Goal: Navigation & Orientation: Find specific page/section

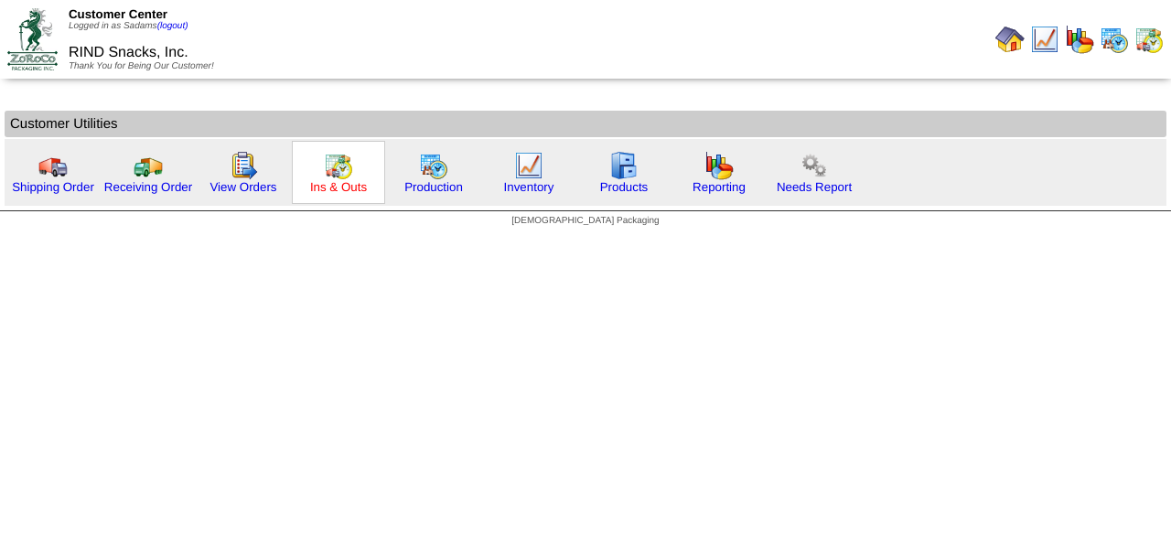
click at [331, 192] on link "Ins & Outs" at bounding box center [338, 187] width 57 height 14
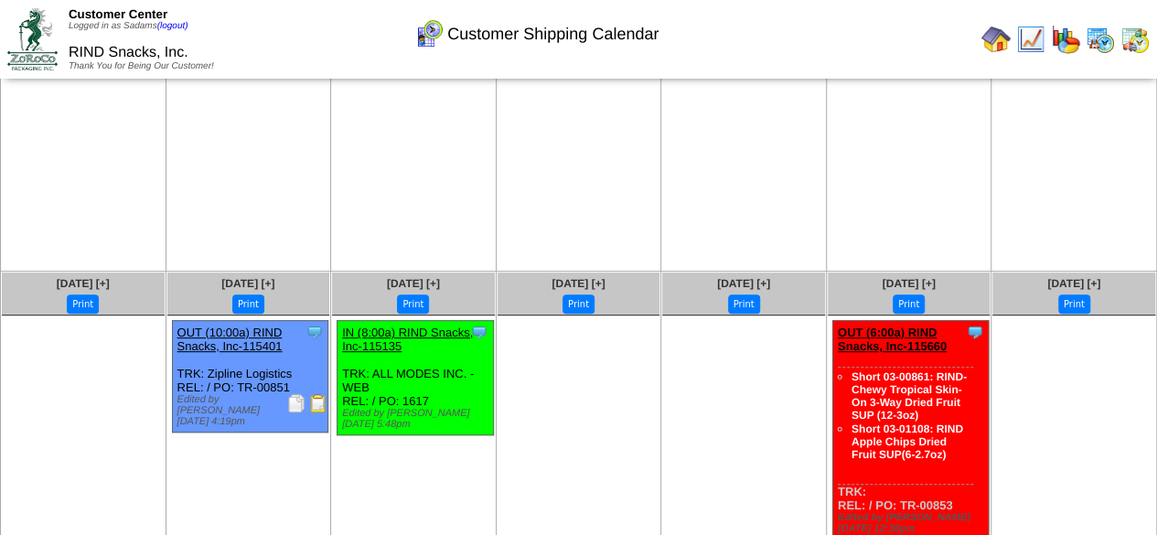
scroll to position [260, 0]
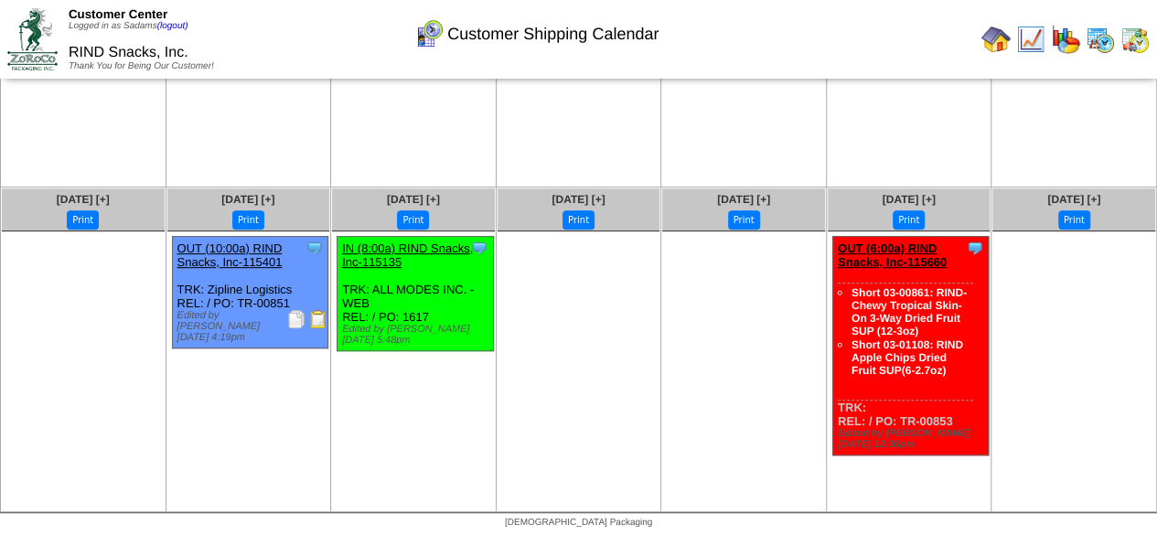
click at [313, 323] on img at bounding box center [318, 319] width 18 height 18
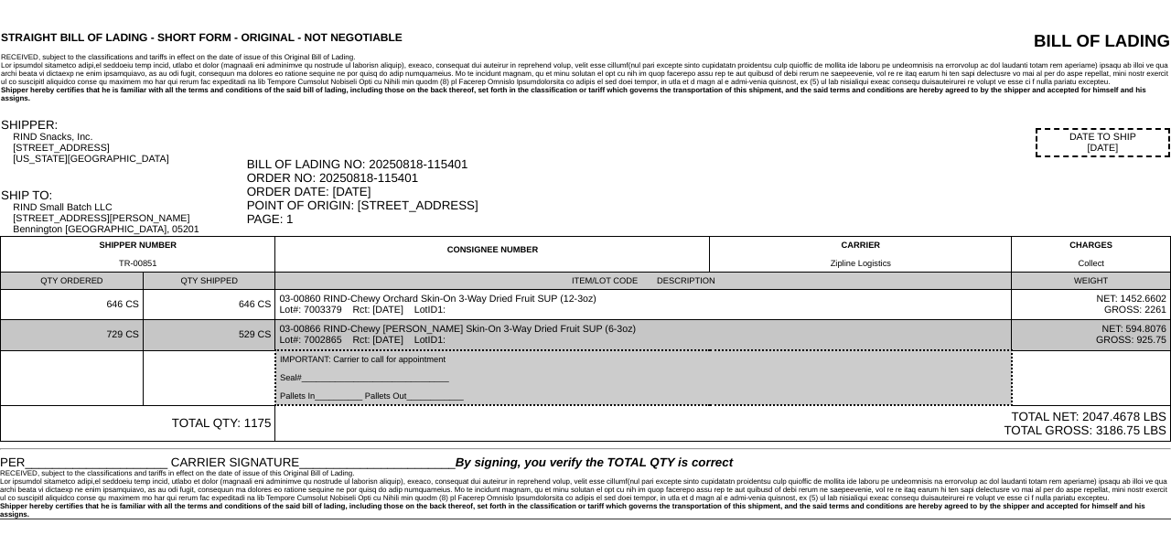
drag, startPoint x: 635, startPoint y: 330, endPoint x: 337, endPoint y: 338, distance: 298.3
click at [337, 338] on td "03-00866 RIND-Chewy [PERSON_NAME] Skin-On 3-Way Dried Fruit SUP (6-3oz) Lot#: 7…" at bounding box center [643, 335] width 736 height 31
copy td "RIND-Chewy [PERSON_NAME] Skin-On 3-Way Dried Fruit SUP (6-3oz)"
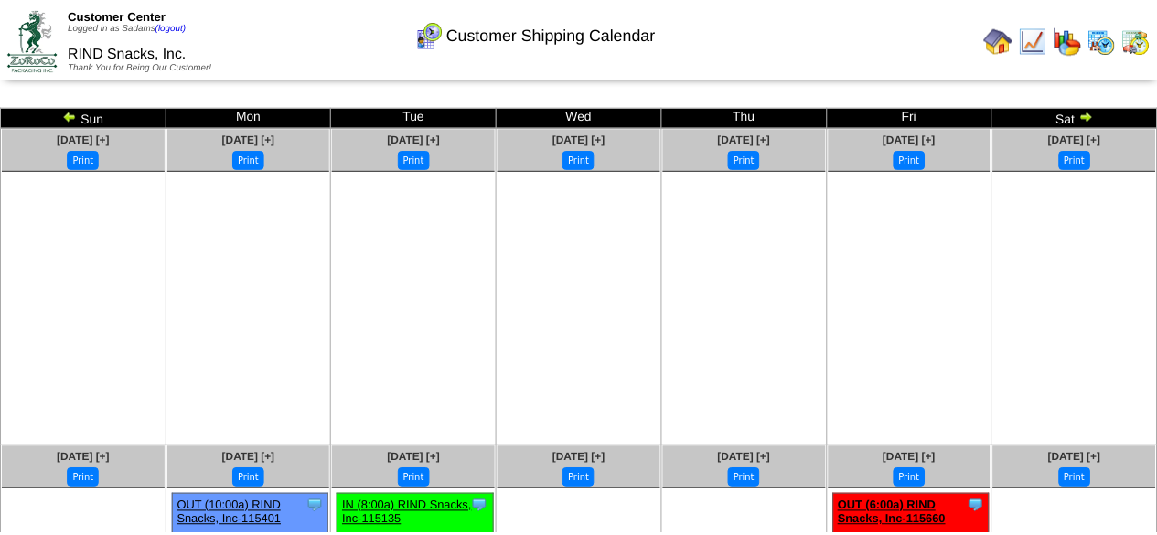
scroll to position [260, 0]
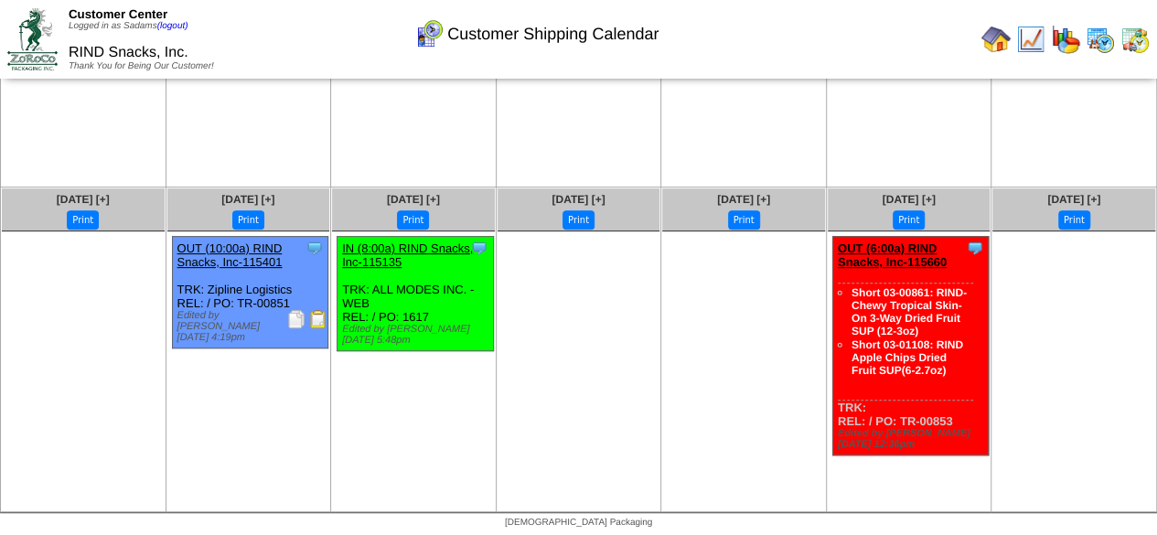
click at [919, 368] on link "Short 03-01108: RIND Apple Chips Dried Fruit SUP(6-2.7oz)" at bounding box center [908, 357] width 112 height 38
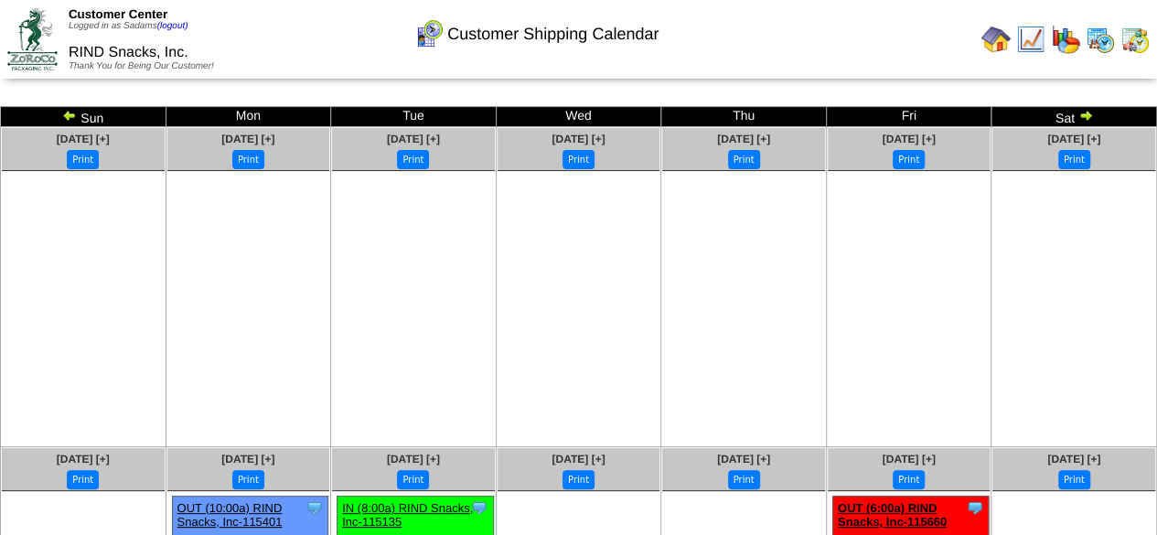
click at [996, 42] on img at bounding box center [995, 39] width 29 height 29
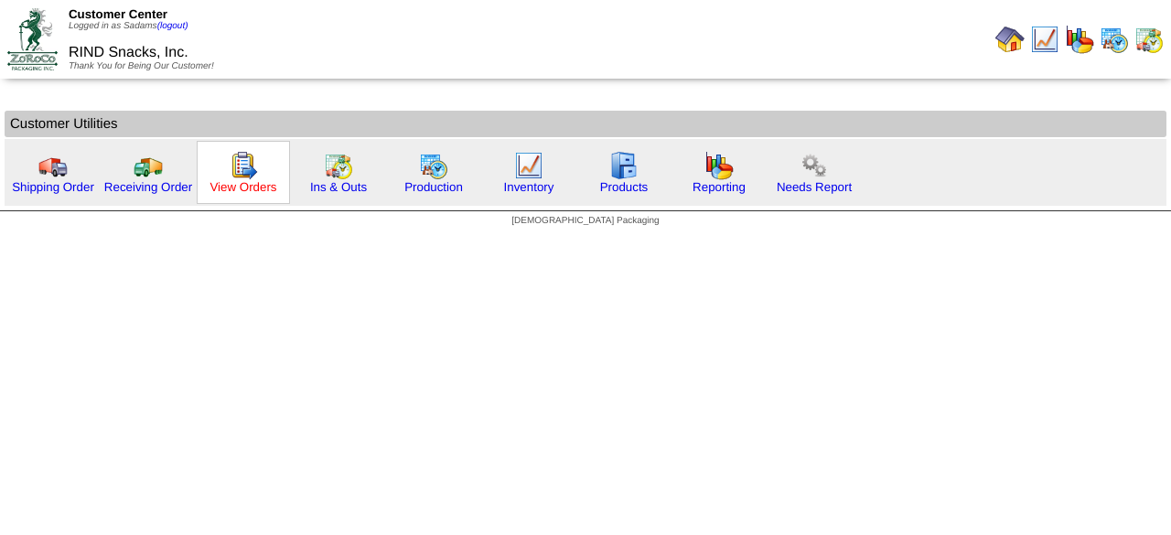
click at [231, 191] on link "View Orders" at bounding box center [242, 187] width 67 height 14
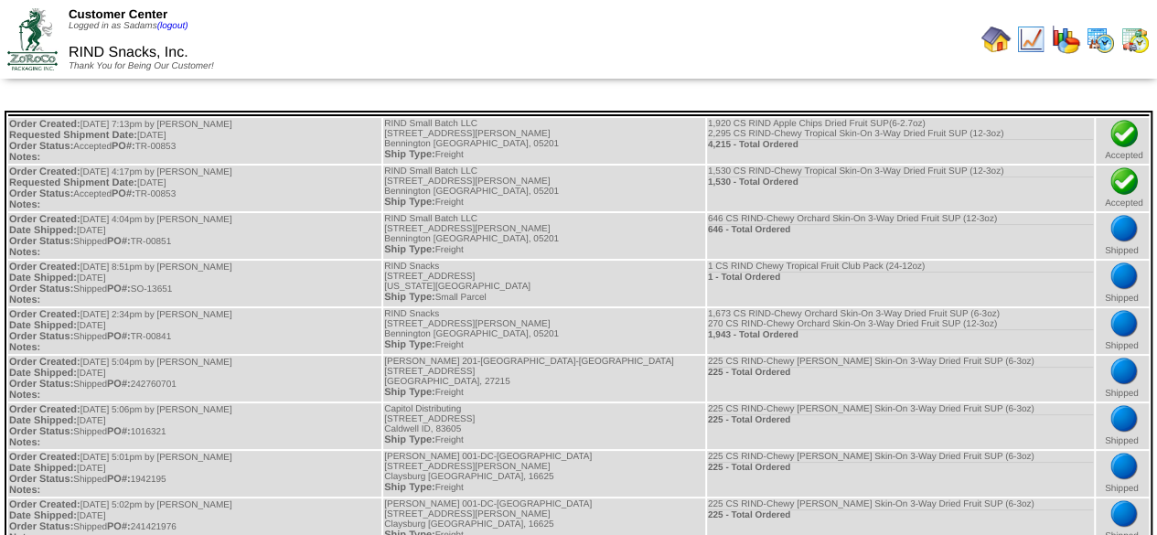
click at [1003, 30] on img at bounding box center [995, 39] width 29 height 29
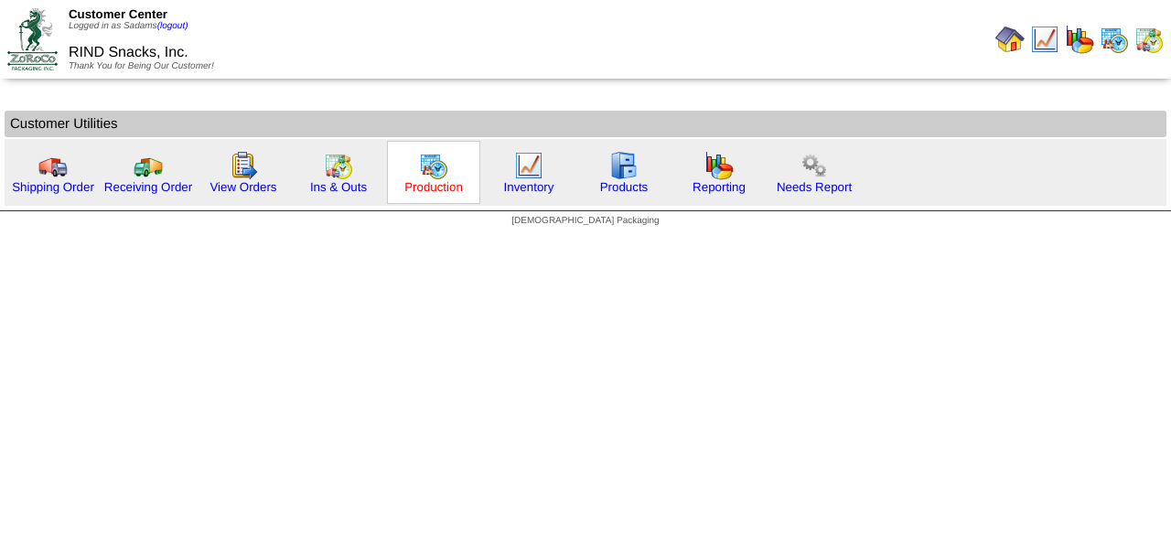
click at [441, 189] on link "Production" at bounding box center [433, 187] width 59 height 14
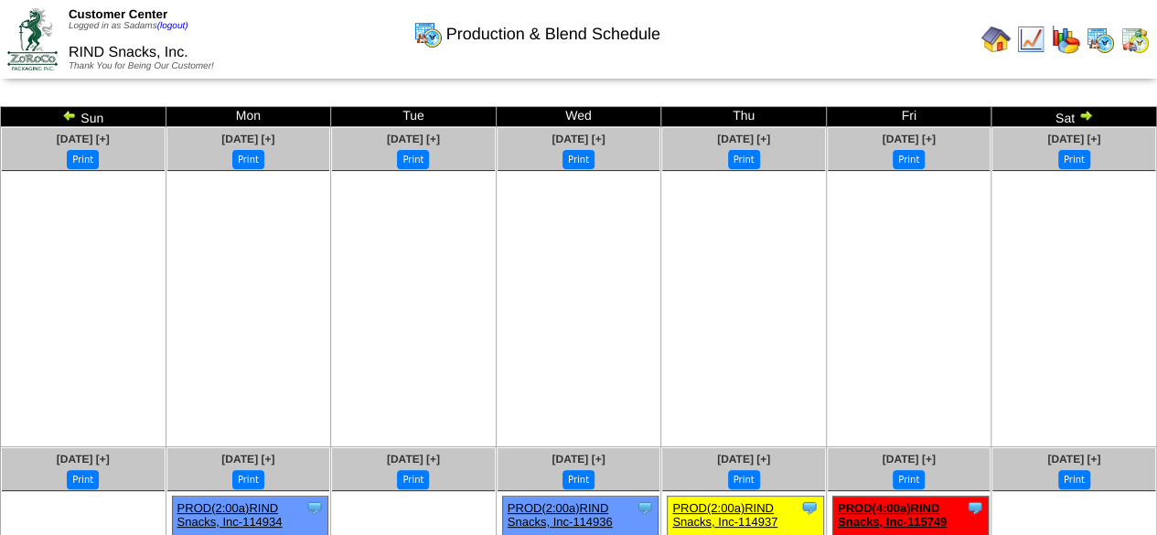
click at [1087, 114] on img at bounding box center [1085, 115] width 15 height 15
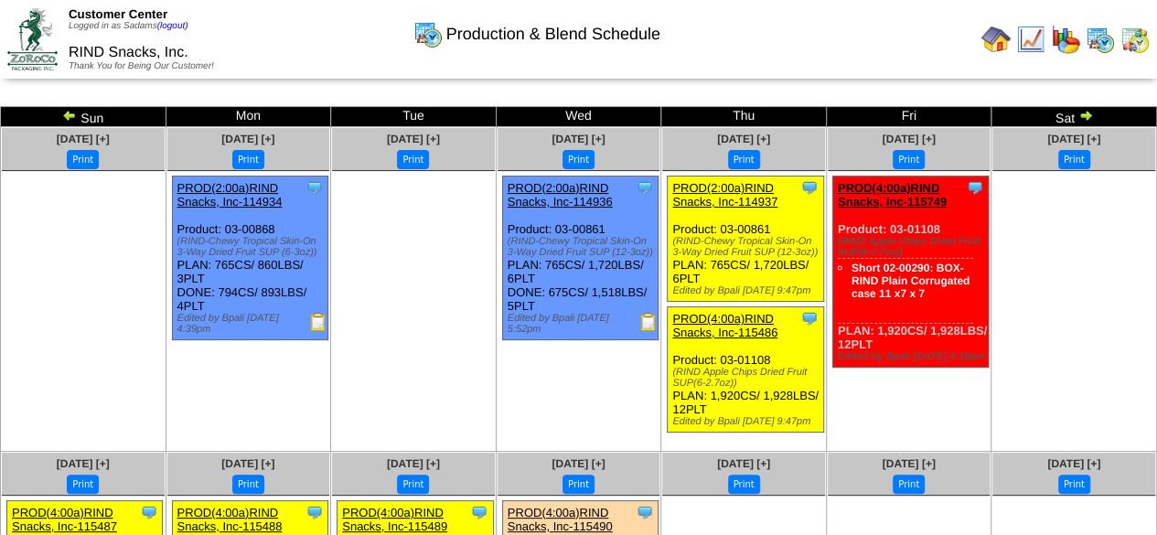
click at [1087, 116] on img at bounding box center [1085, 115] width 15 height 15
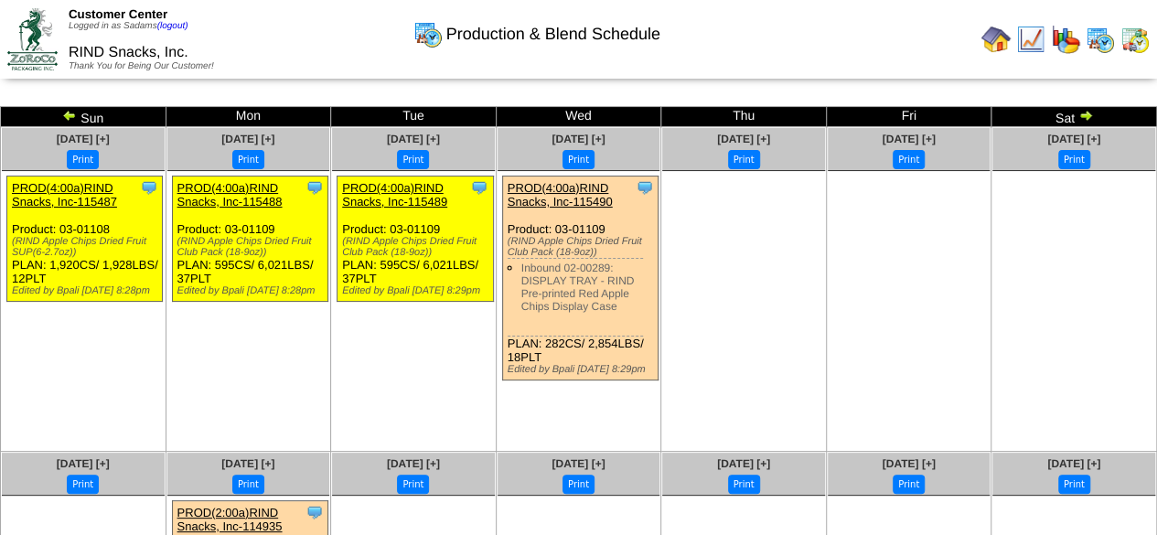
click at [1086, 111] on img at bounding box center [1085, 115] width 15 height 15
